Goal: Transaction & Acquisition: Purchase product/service

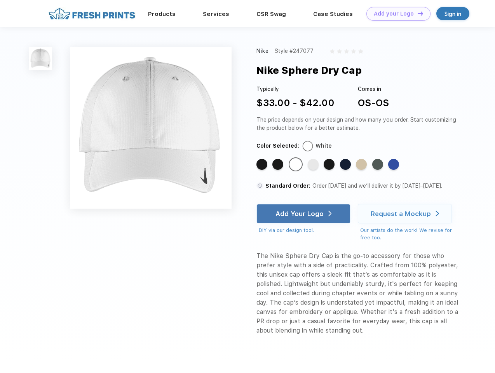
click at [396, 14] on link "Add your Logo Design Tool" at bounding box center [398, 14] width 64 height 14
click at [0, 0] on div "Design Tool" at bounding box center [0, 0] width 0 height 0
click at [417, 13] on link "Add your Logo Design Tool" at bounding box center [398, 14] width 64 height 14
click at [41, 58] on img at bounding box center [40, 58] width 23 height 23
click at [263, 165] on div "Standard Color" at bounding box center [261, 164] width 11 height 11
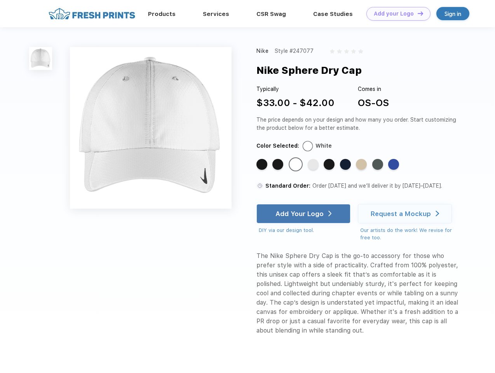
click at [279, 165] on div "Standard Color" at bounding box center [277, 164] width 11 height 11
click at [296, 165] on div "Standard Color" at bounding box center [295, 164] width 11 height 11
click at [314, 165] on div "Standard Color" at bounding box center [313, 164] width 11 height 11
click at [330, 165] on div "Standard Color" at bounding box center [329, 164] width 11 height 11
click at [346, 165] on div "Standard Color" at bounding box center [345, 164] width 11 height 11
